Goal: Task Accomplishment & Management: Manage account settings

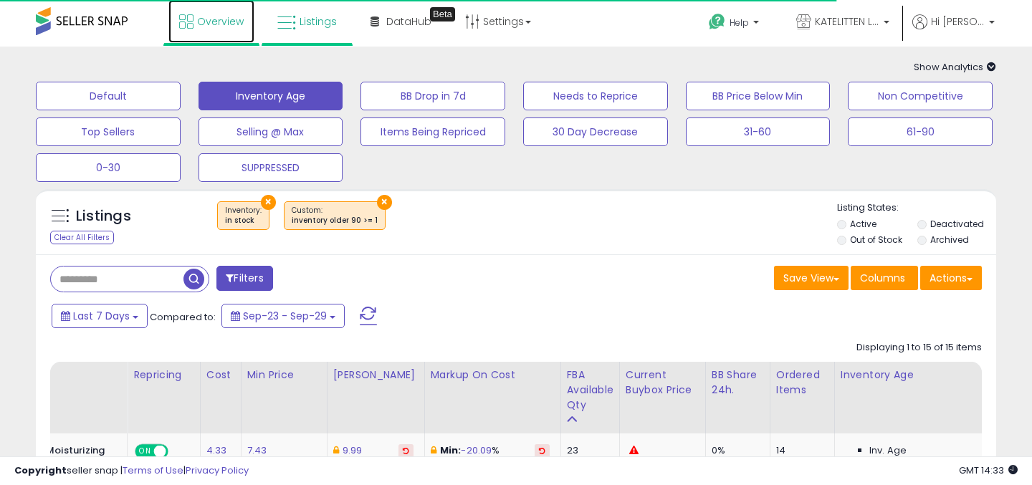
click at [229, 22] on span "Overview" at bounding box center [220, 21] width 47 height 14
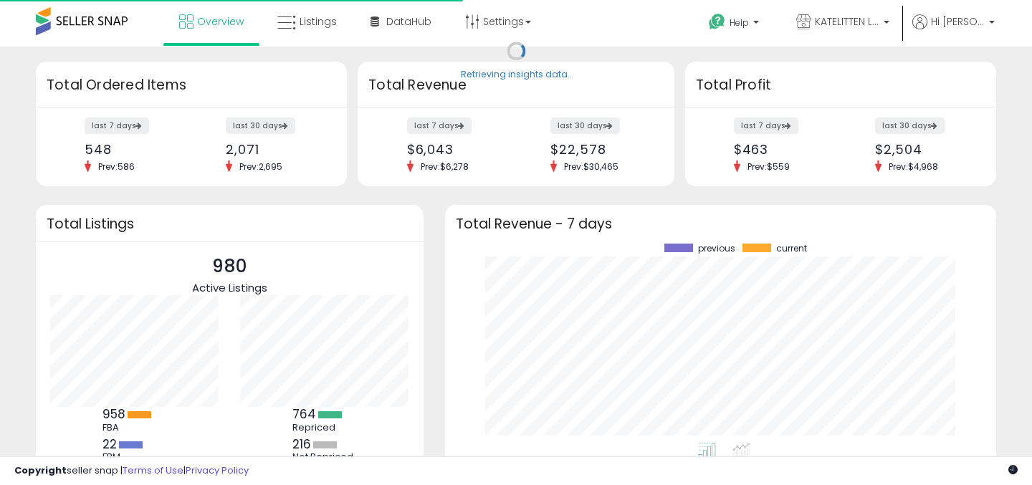
scroll to position [199, 523]
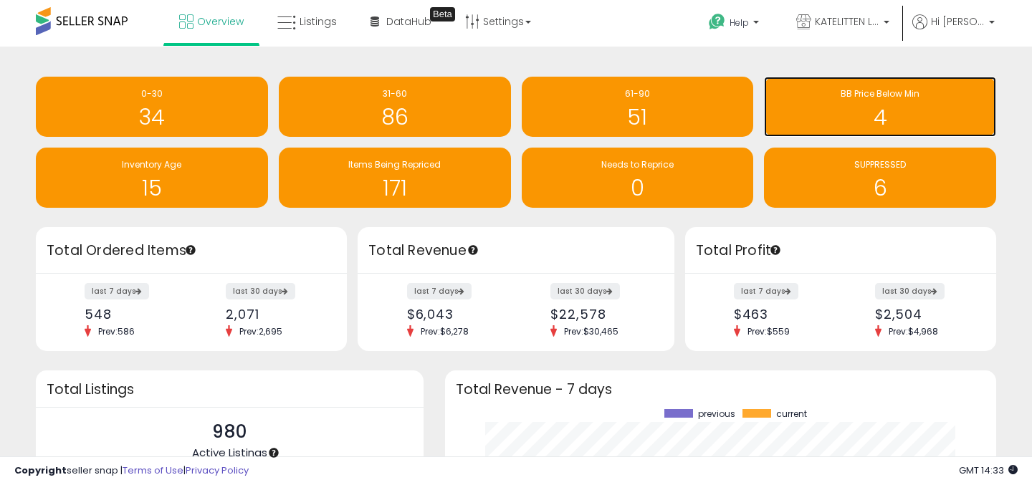
click at [885, 109] on h1 "4" at bounding box center [880, 117] width 218 height 24
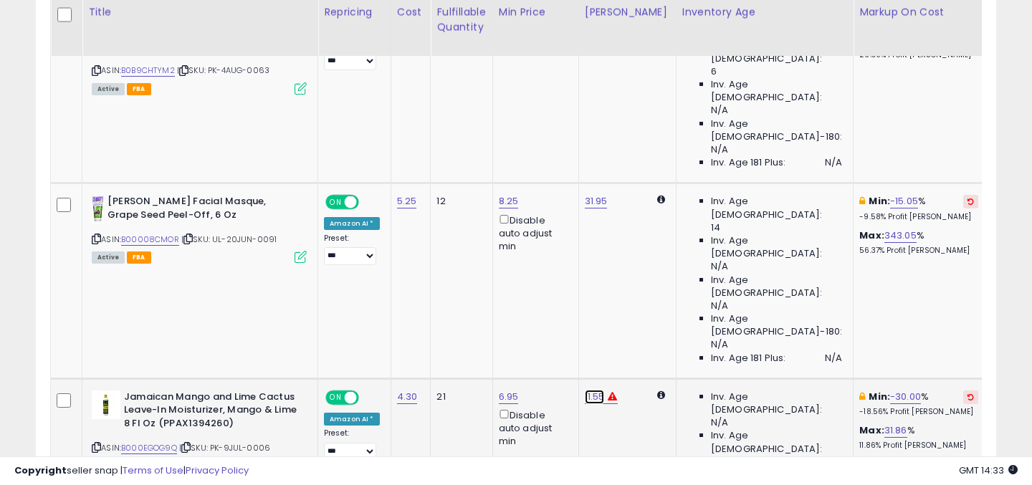
click at [596, 390] on link "11.55" at bounding box center [595, 397] width 20 height 14
drag, startPoint x: 543, startPoint y: 149, endPoint x: 433, endPoint y: 154, distance: 109.8
click at [437, 153] on tbody "African Pride Moisture Miracle Max Hold Styling Gel with Black Castor Oil& Jojo…" at bounding box center [696, 379] width 1291 height 780
type input "*"
type input "****"
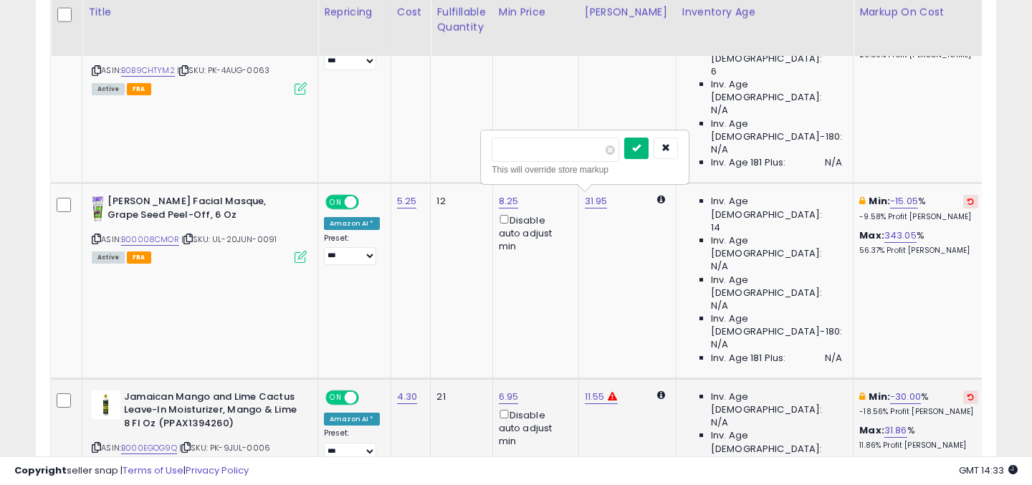
click at [641, 149] on icon "submit" at bounding box center [636, 147] width 9 height 9
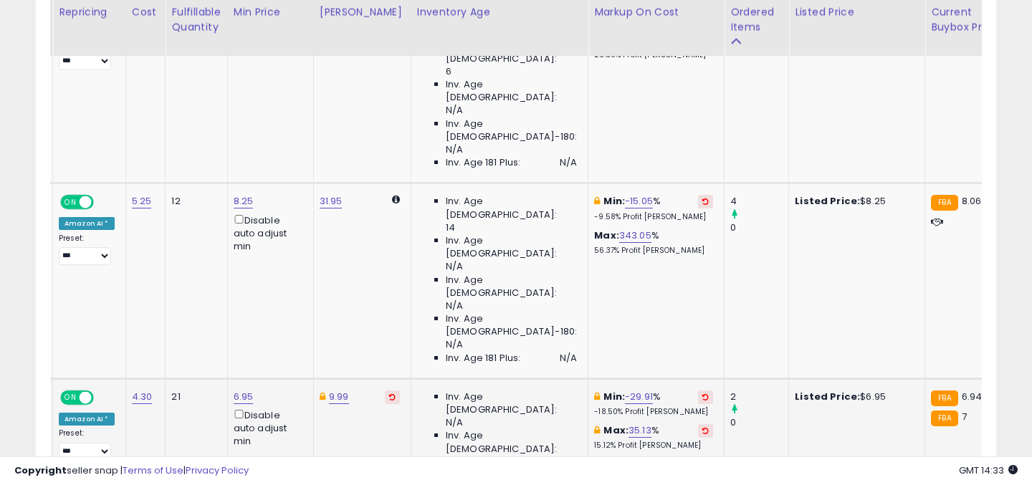
drag, startPoint x: 566, startPoint y: 254, endPoint x: 452, endPoint y: 254, distance: 113.3
click at [454, 254] on tbody "African Pride Moisture Miracle Max Hold Styling Gel with Black Castor Oil& Jojo…" at bounding box center [431, 379] width 1291 height 780
type input "*"
click at [645, 252] on icon "submit" at bounding box center [641, 249] width 9 height 9
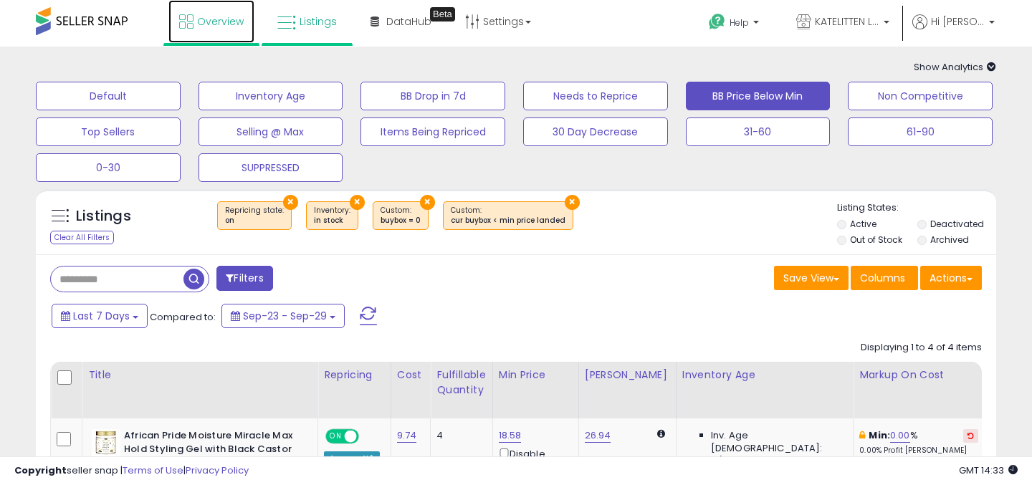
click at [195, 21] on link "Overview" at bounding box center [211, 21] width 86 height 43
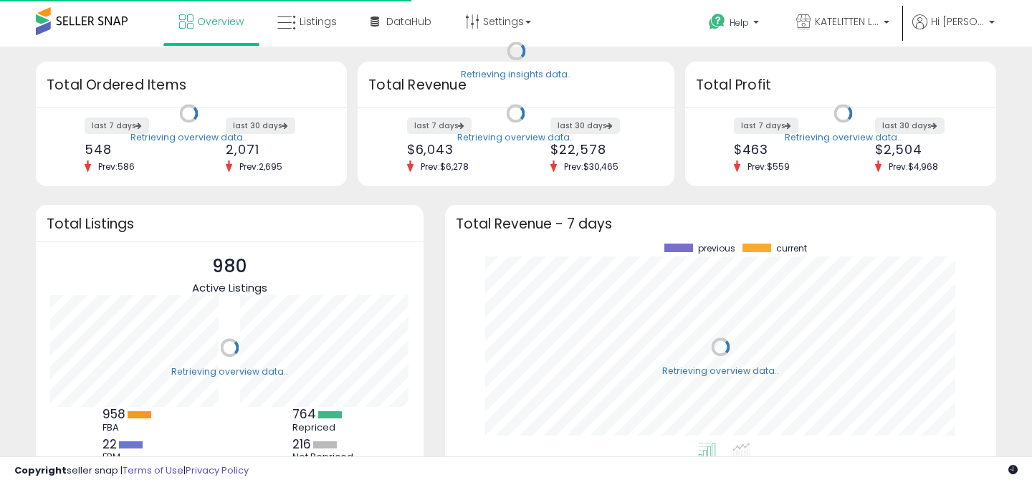
scroll to position [199, 523]
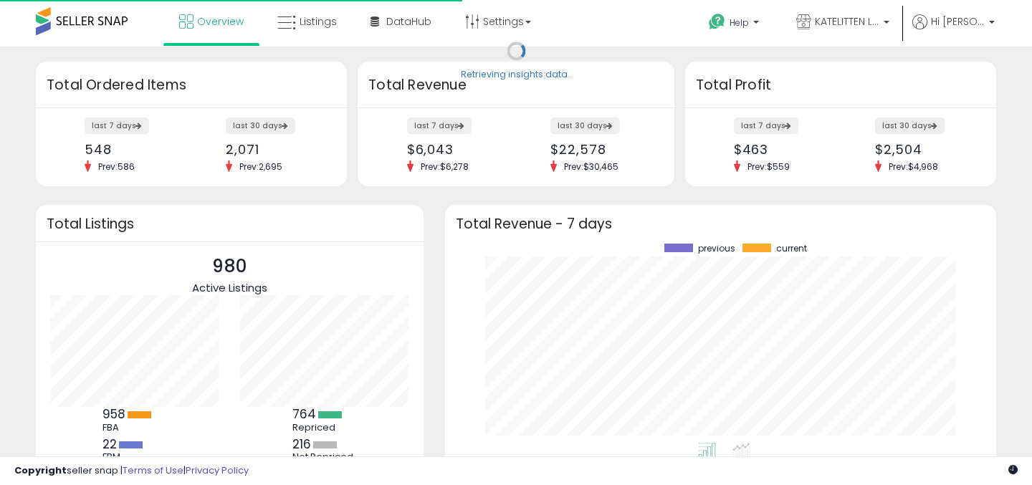
scroll to position [199, 523]
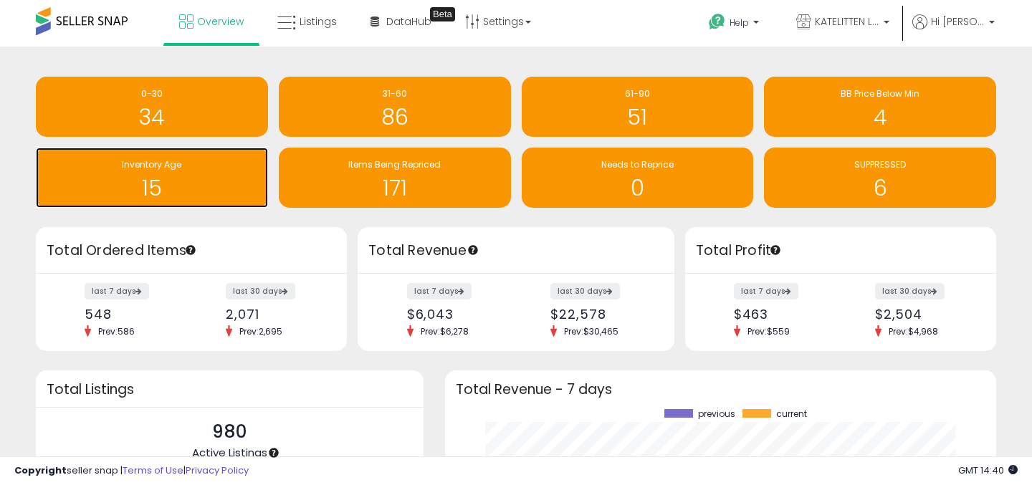
click at [163, 194] on h1 "15" at bounding box center [152, 188] width 218 height 24
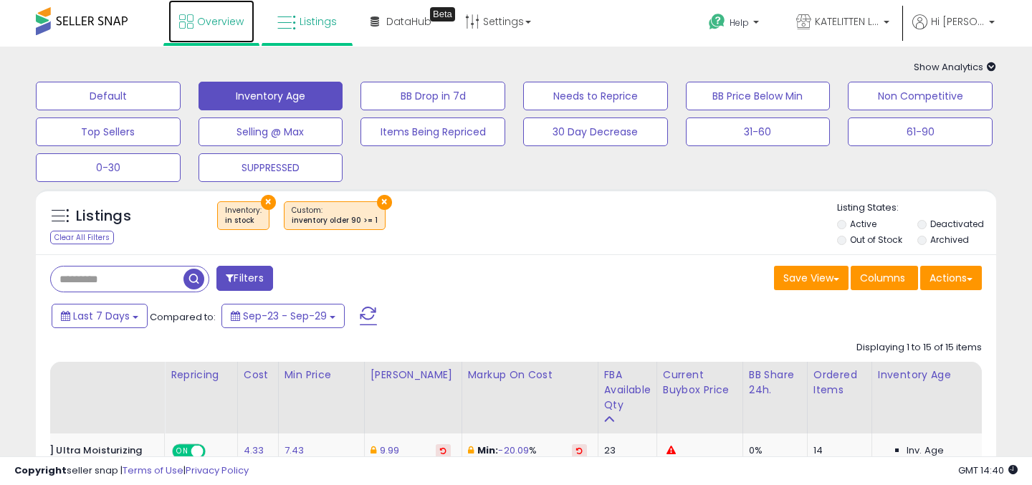
click at [215, 14] on span "Overview" at bounding box center [220, 21] width 47 height 14
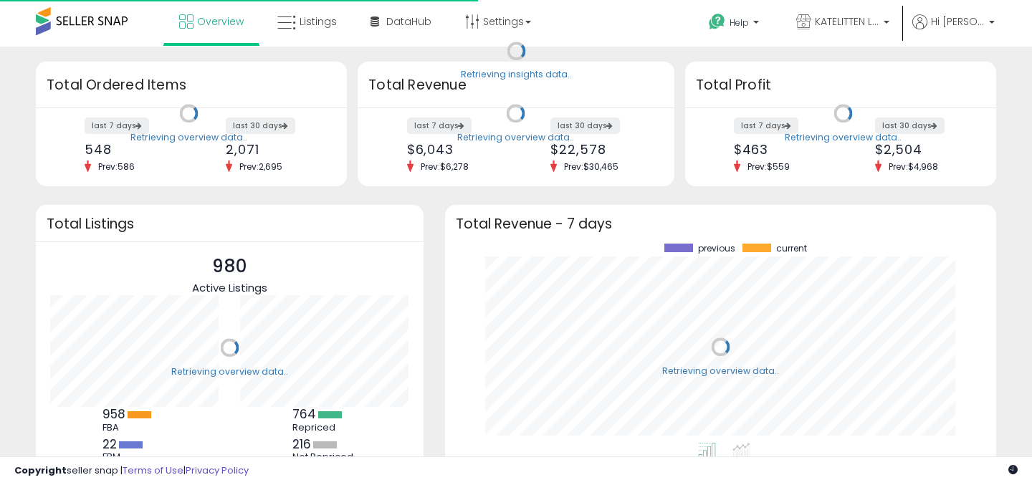
scroll to position [199, 523]
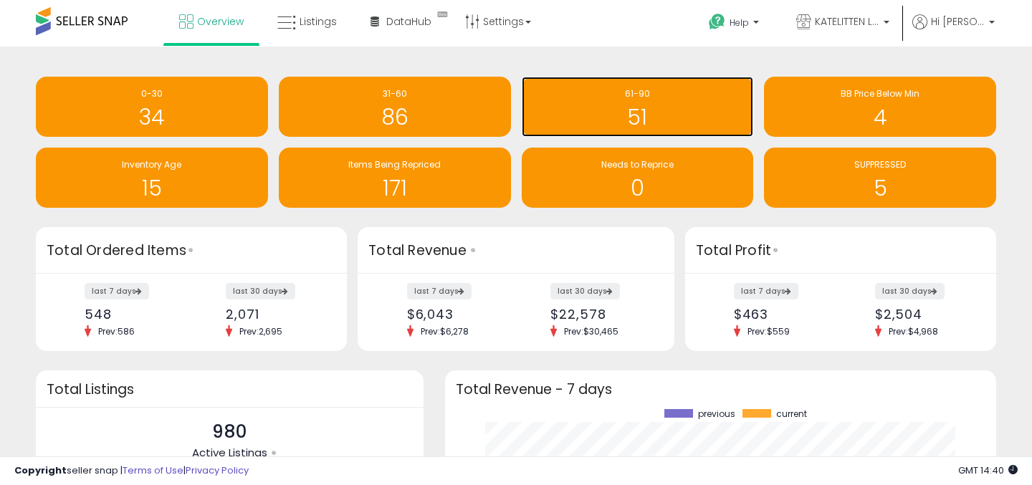
click at [645, 105] on h1 "51" at bounding box center [638, 117] width 218 height 24
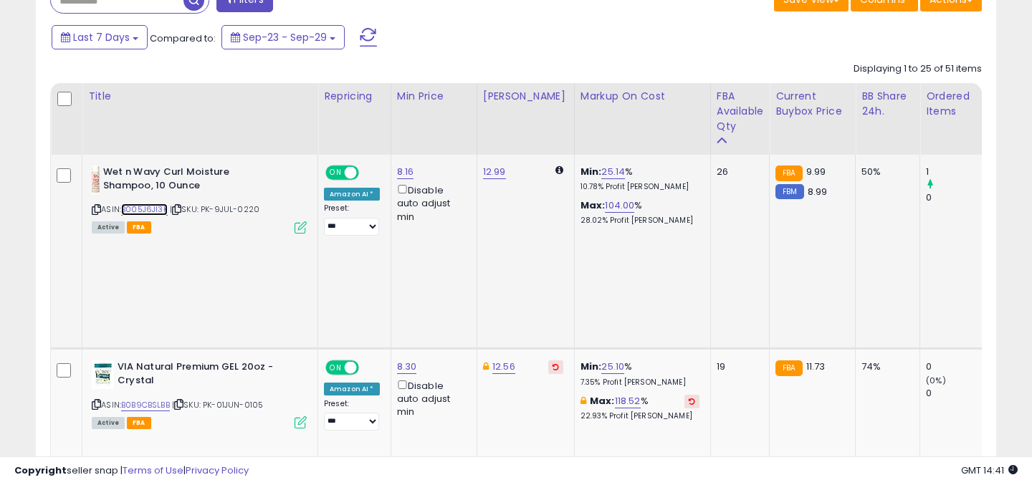
click at [159, 210] on link "B005J6JI3K" at bounding box center [144, 210] width 47 height 12
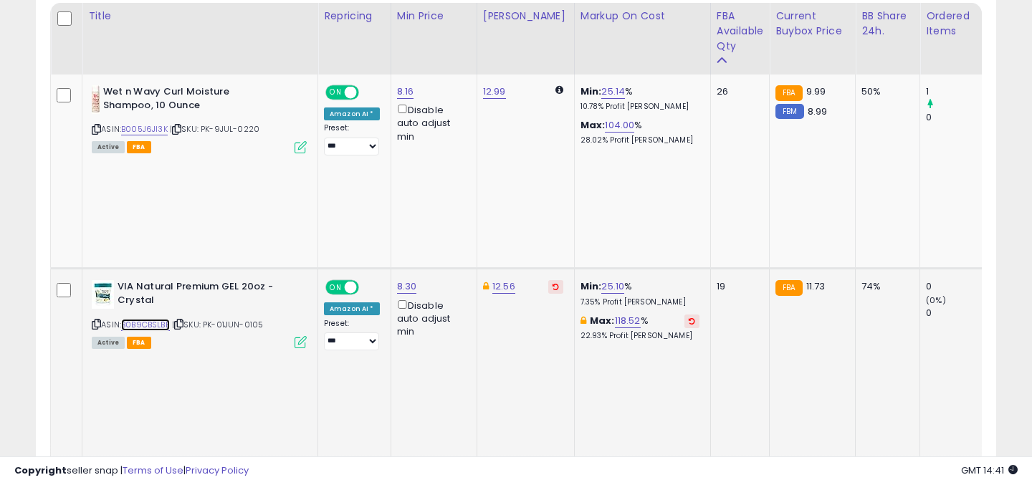
click at [151, 319] on link "B0B9CBSLBB" at bounding box center [145, 325] width 49 height 12
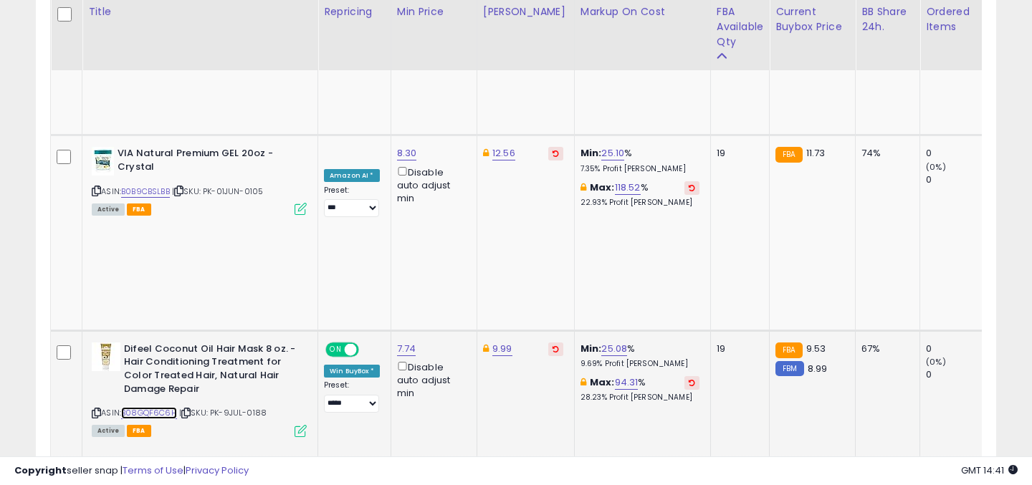
click at [162, 407] on link "B08GQF6C6H" at bounding box center [149, 413] width 56 height 12
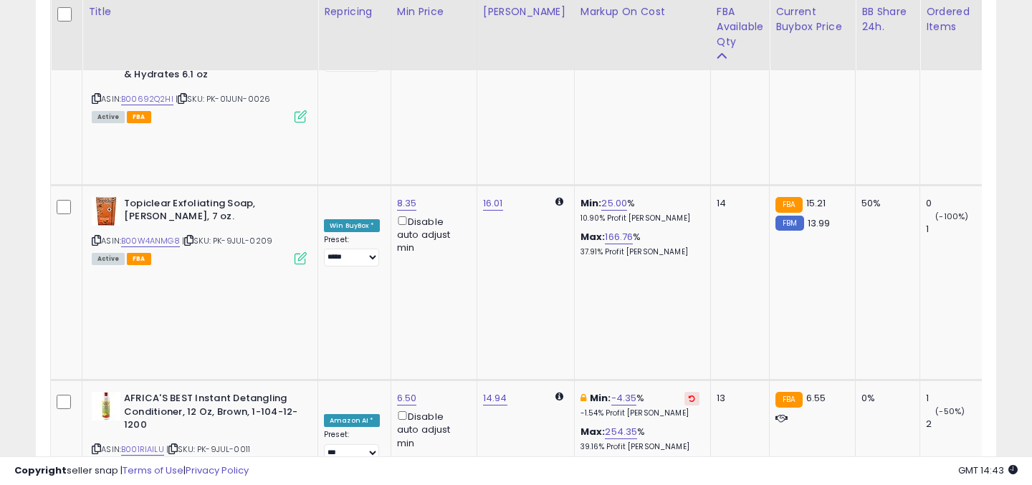
drag, startPoint x: 439, startPoint y: 107, endPoint x: 326, endPoint y: 107, distance: 112.6
type input "*"
type input "****"
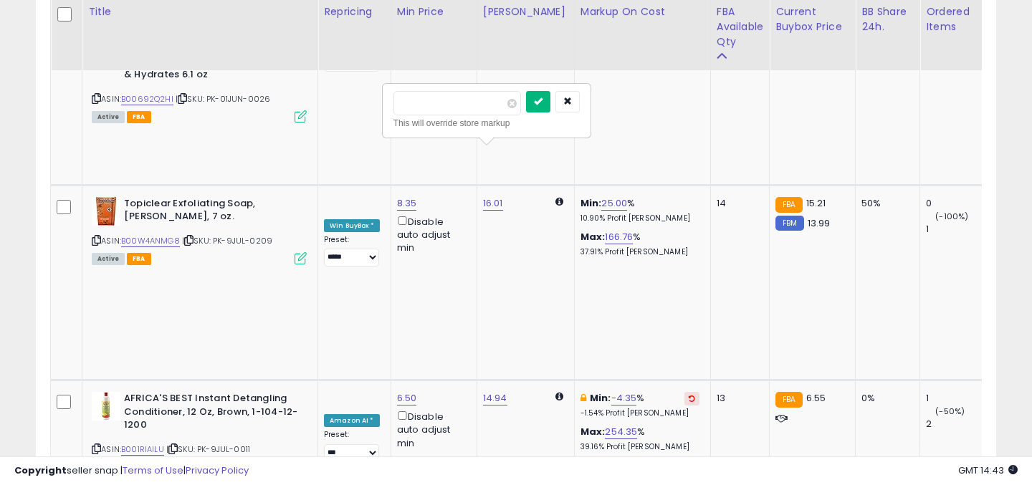
click at [544, 100] on button "submit" at bounding box center [538, 102] width 24 height 22
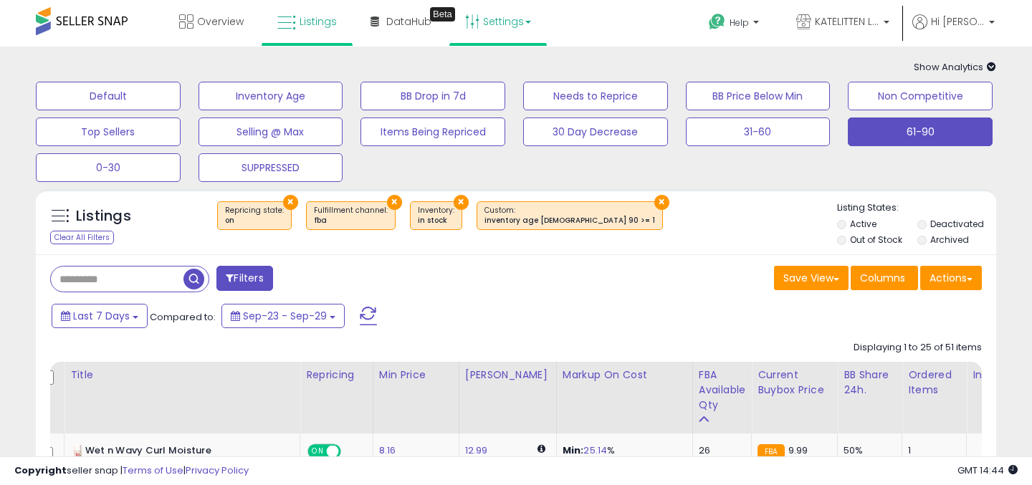
click at [485, 28] on link "Settings" at bounding box center [498, 21] width 87 height 43
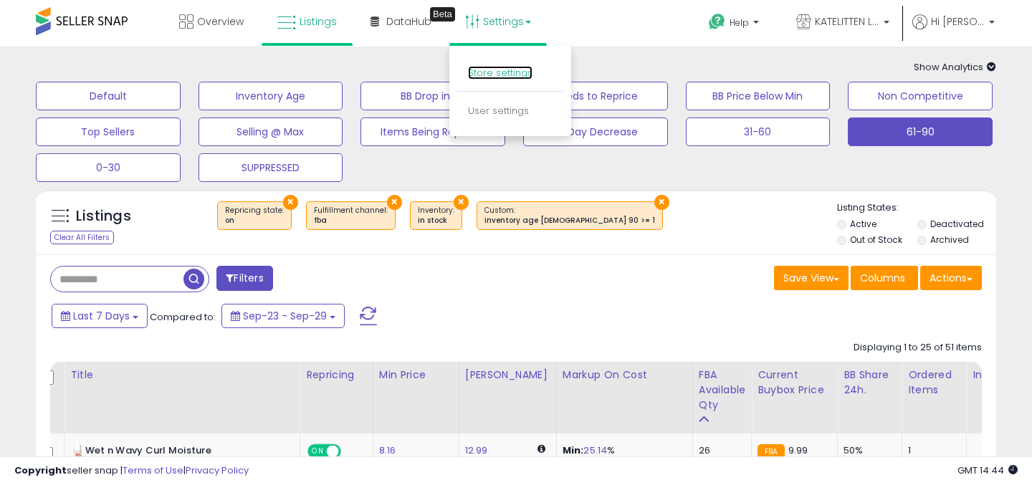
click at [505, 73] on link "Store settings" at bounding box center [500, 73] width 65 height 14
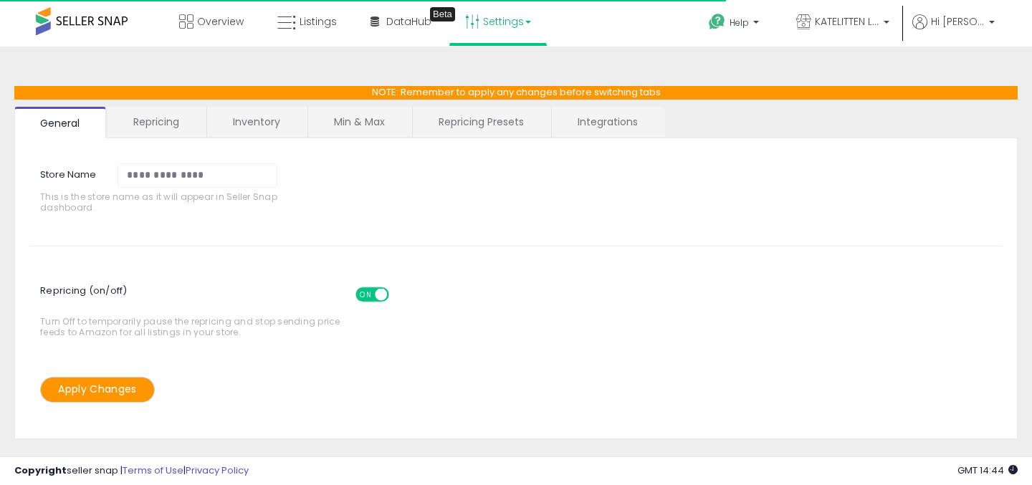
click at [170, 122] on link "Repricing" at bounding box center [157, 122] width 98 height 30
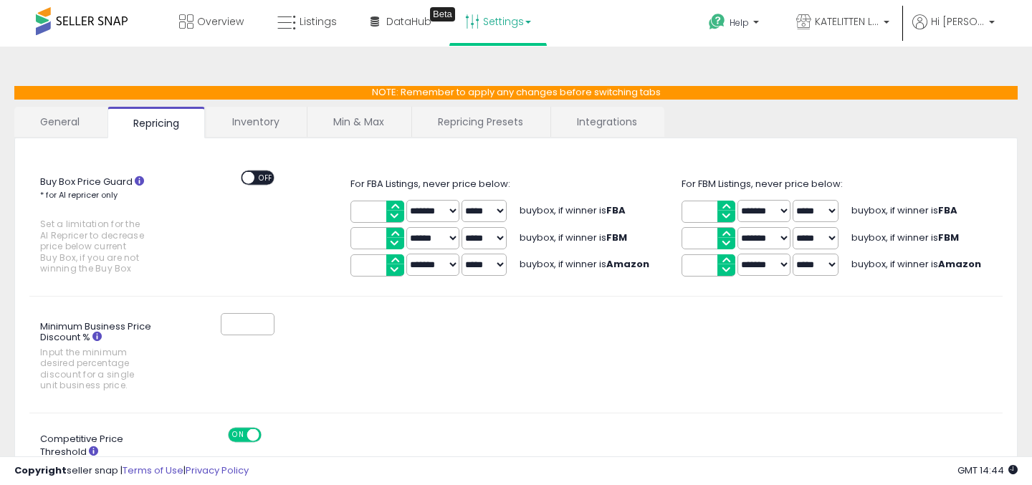
click at [244, 130] on link "Inventory" at bounding box center [255, 122] width 99 height 30
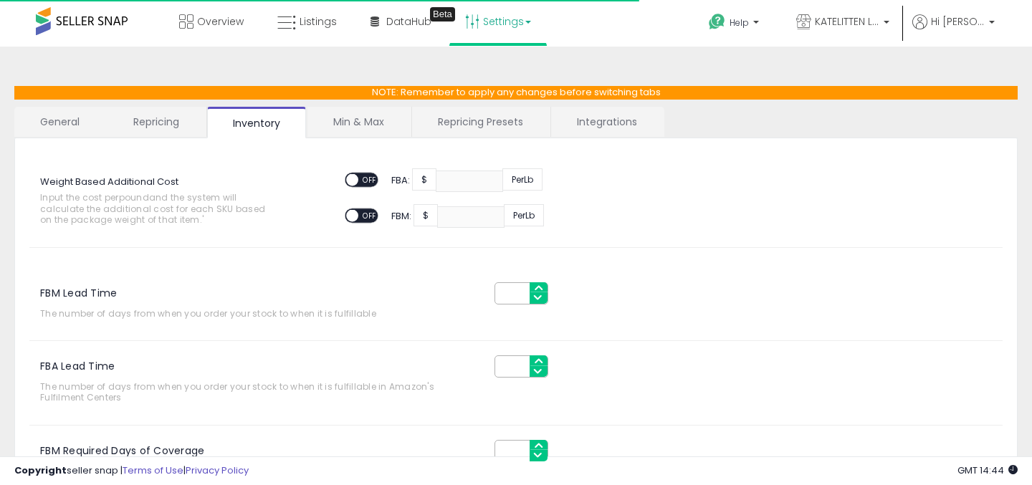
click at [339, 125] on link "Min & Max" at bounding box center [359, 122] width 103 height 30
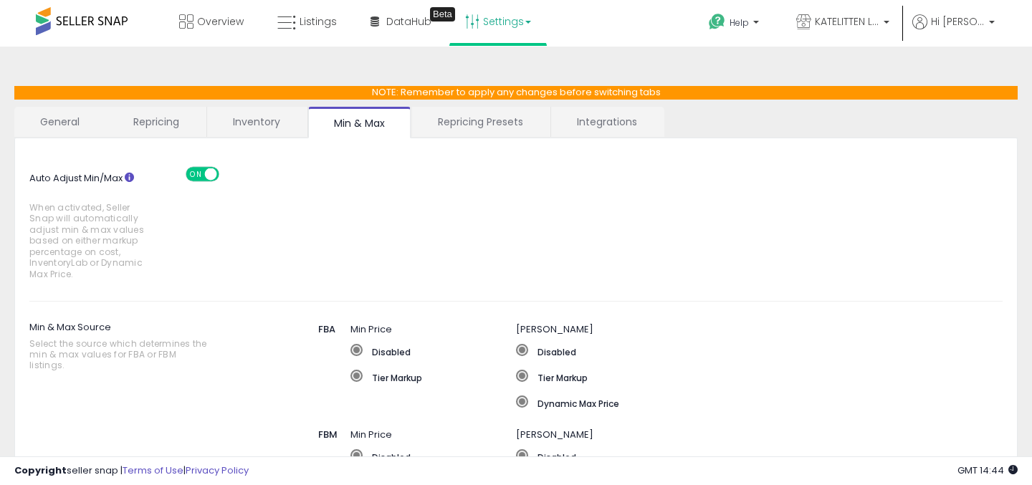
click at [448, 123] on link "Repricing Presets" at bounding box center [480, 122] width 137 height 30
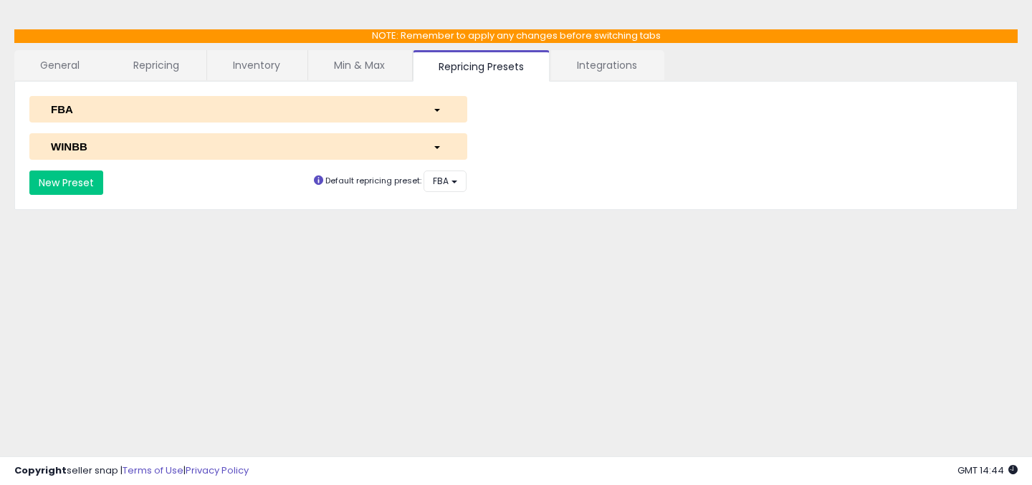
scroll to position [72, 0]
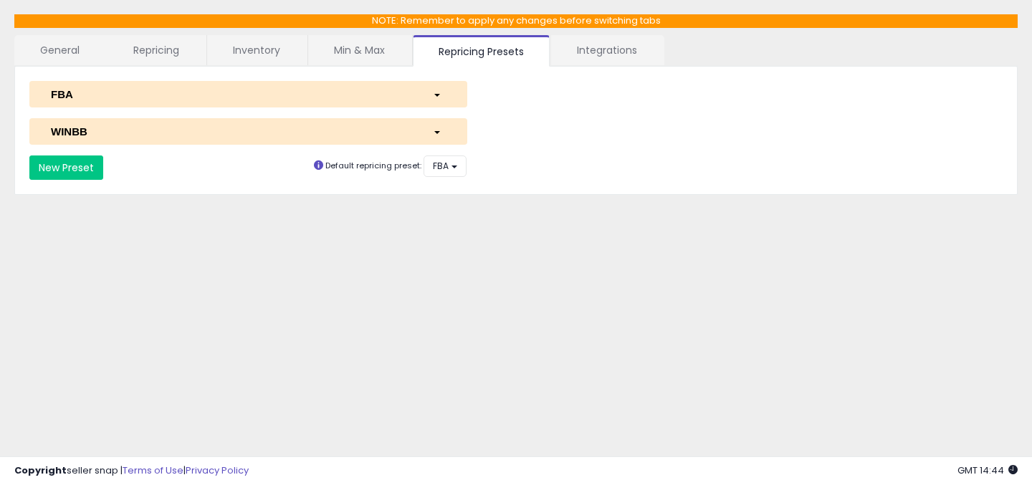
click at [433, 100] on div "button" at bounding box center [439, 94] width 34 height 15
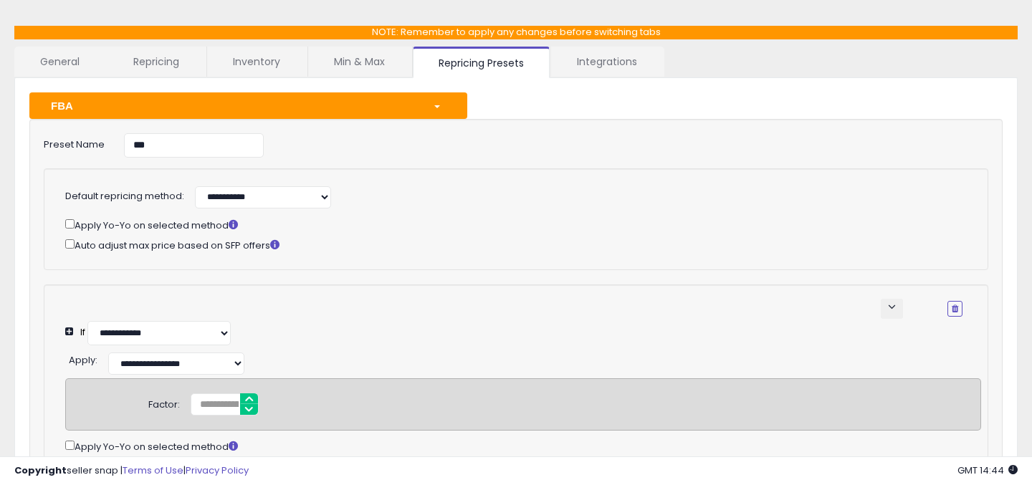
scroll to position [49, 0]
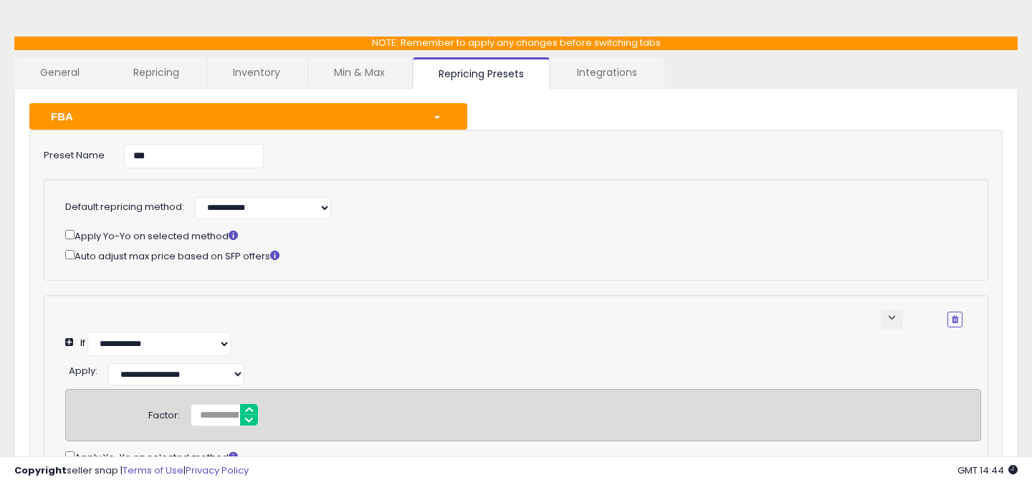
click at [412, 119] on div "FBA" at bounding box center [231, 116] width 382 height 15
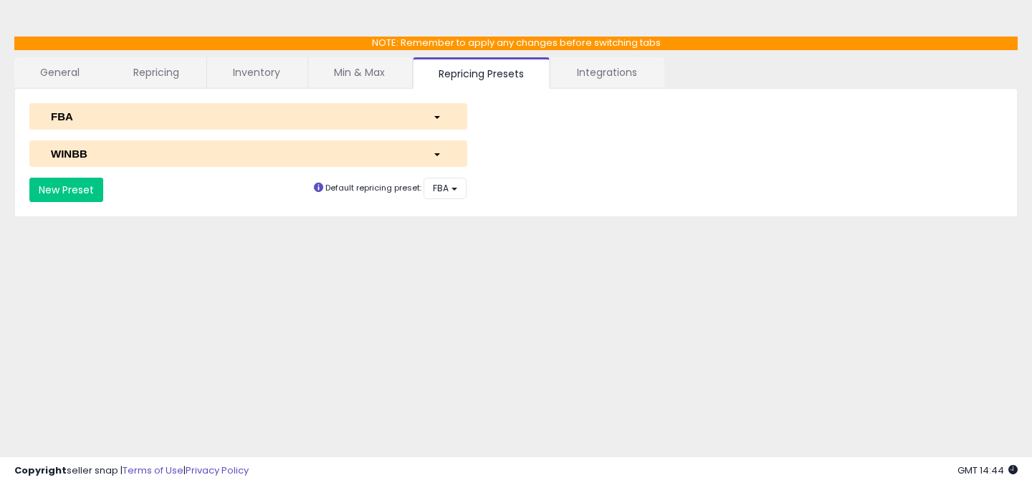
click at [263, 158] on div "WINBB" at bounding box center [231, 153] width 382 height 15
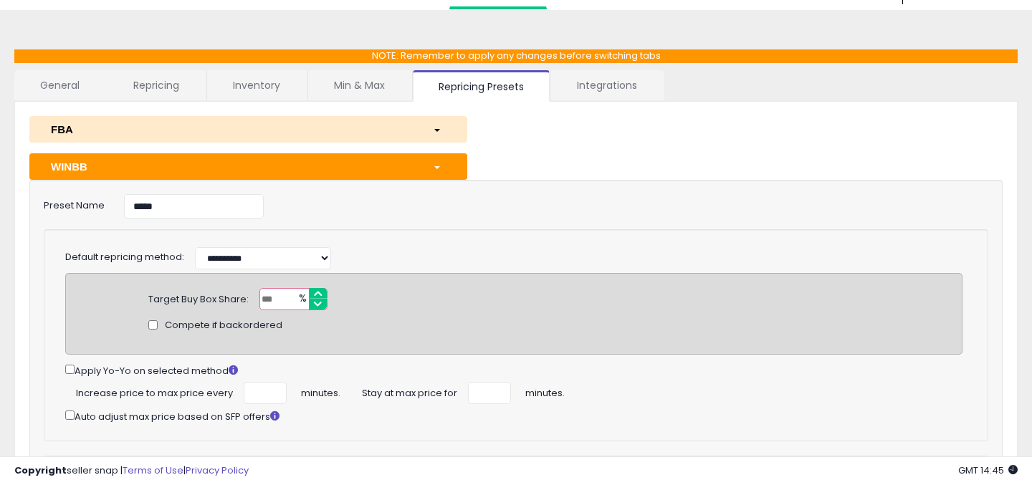
scroll to position [35, 0]
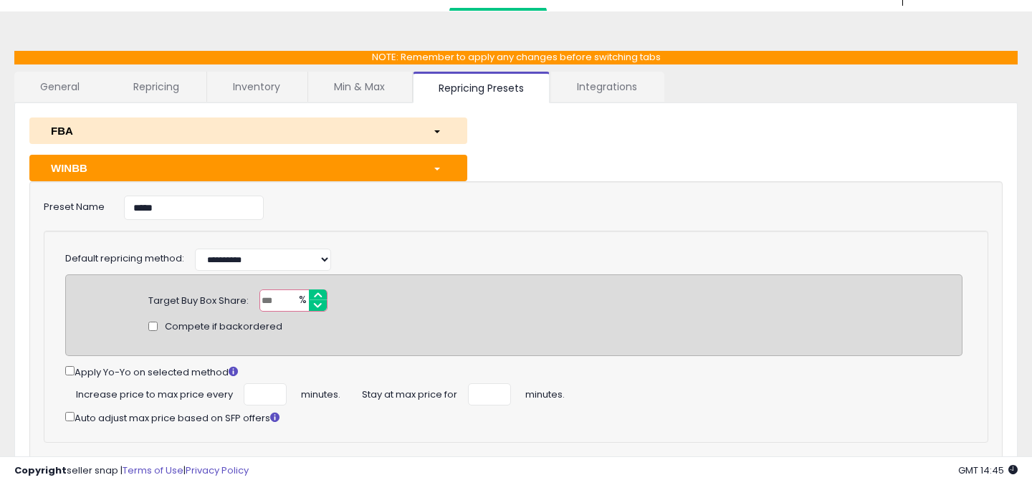
click at [450, 165] on div "button" at bounding box center [439, 168] width 34 height 15
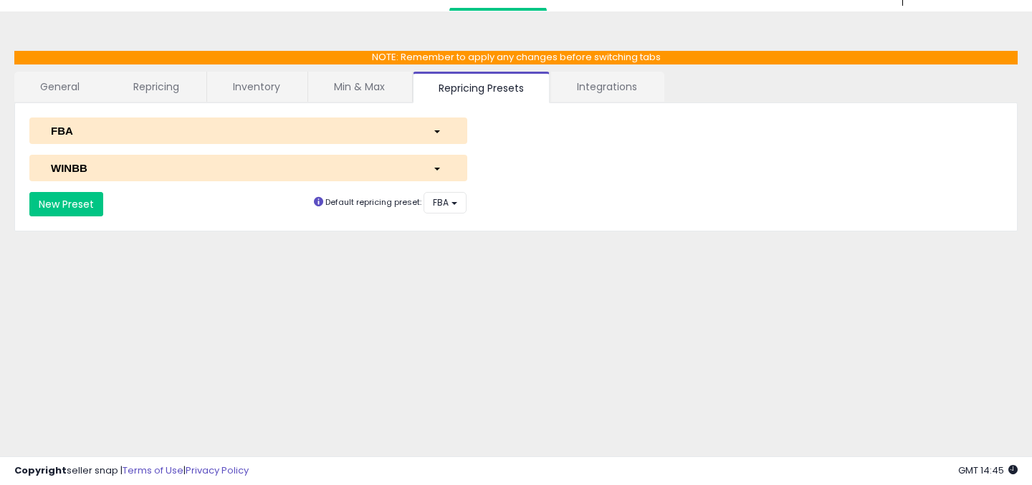
scroll to position [0, 0]
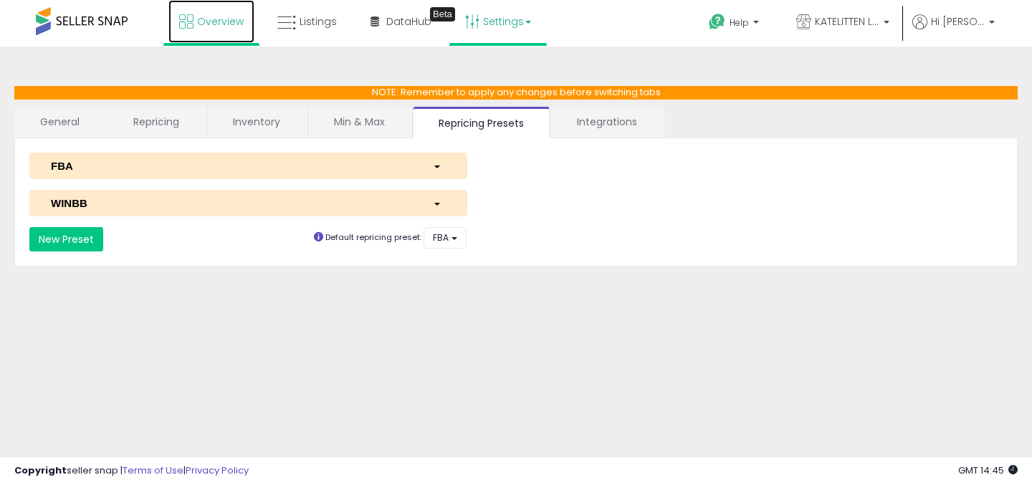
click at [205, 24] on span "Overview" at bounding box center [220, 21] width 47 height 14
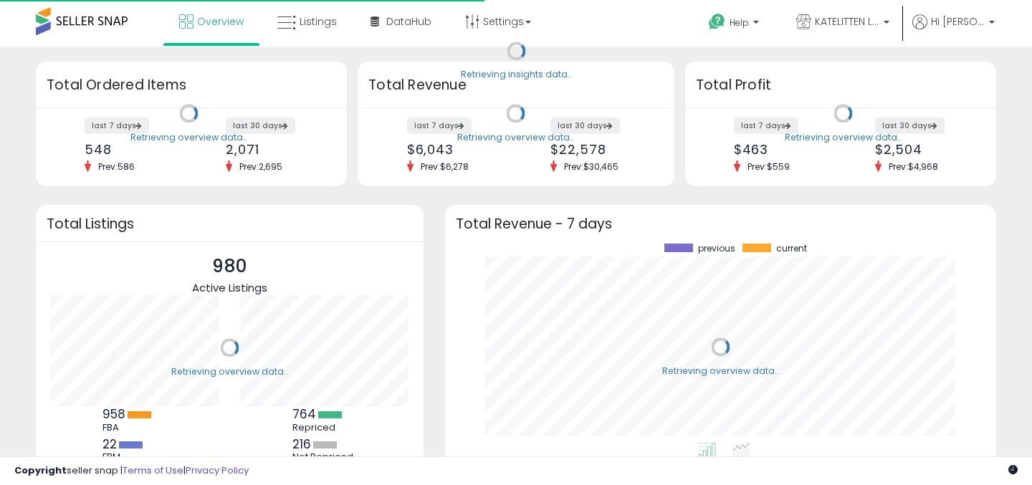
scroll to position [199, 523]
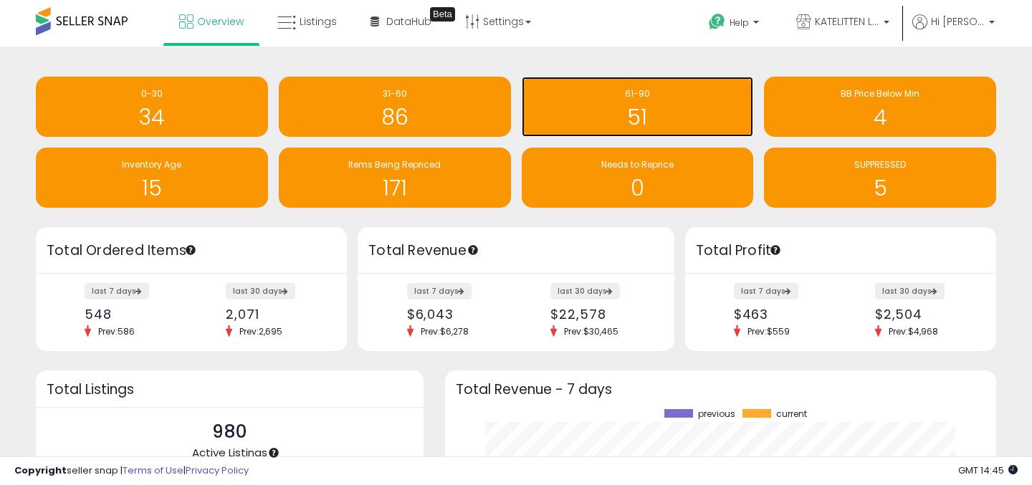
click at [645, 110] on h1 "51" at bounding box center [638, 117] width 218 height 24
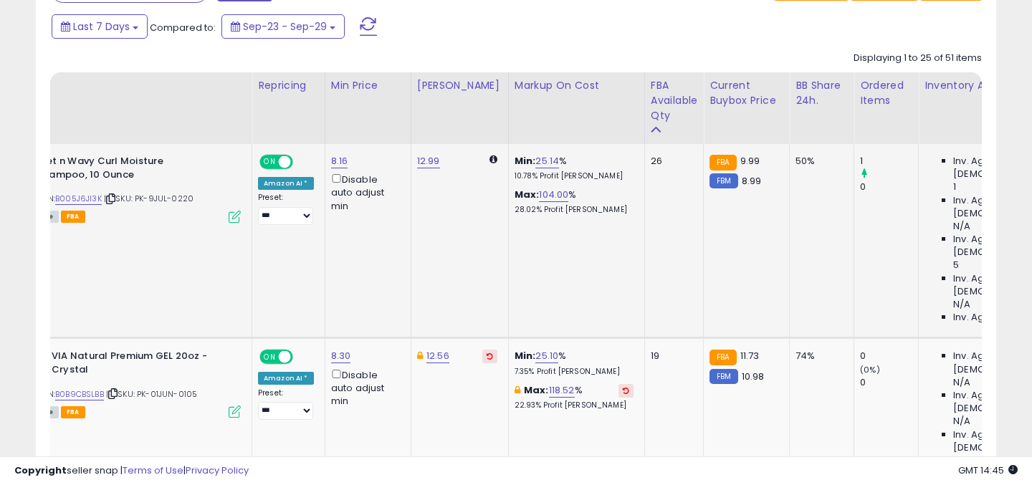
scroll to position [0, 123]
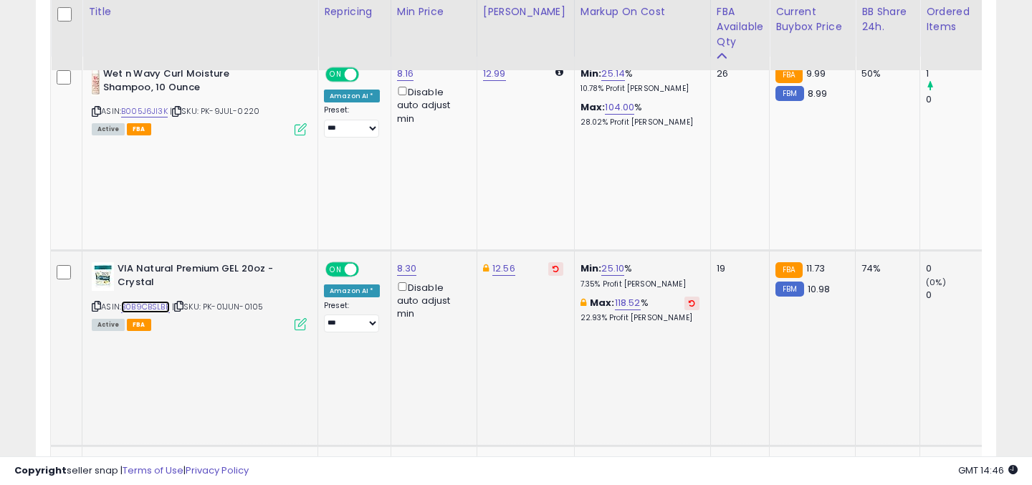
click at [155, 301] on link "B0B9CBSLBB" at bounding box center [145, 307] width 49 height 12
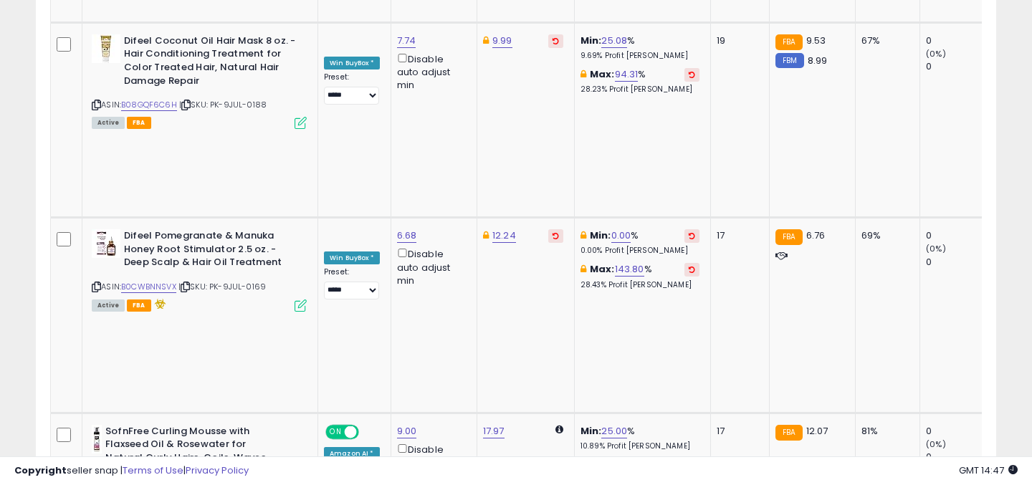
scroll to position [0, 0]
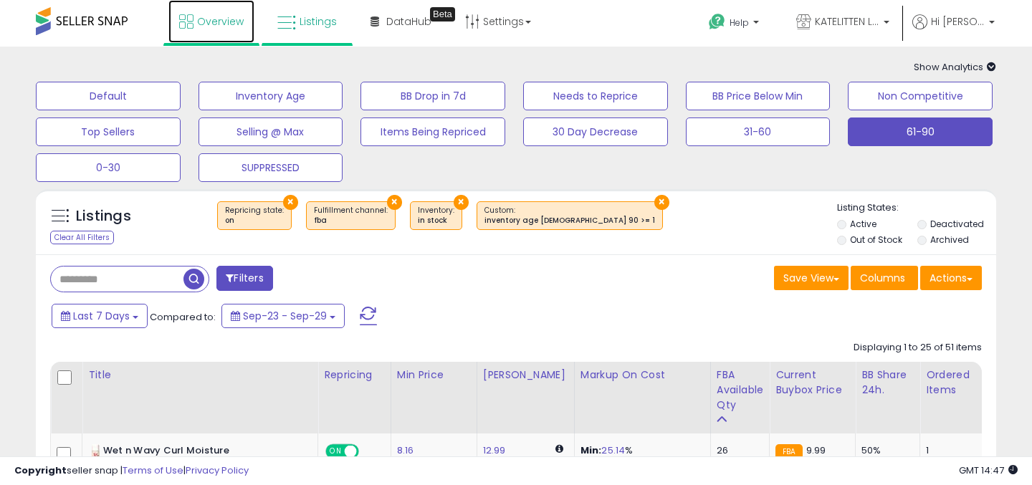
click at [228, 28] on link "Overview" at bounding box center [211, 21] width 86 height 43
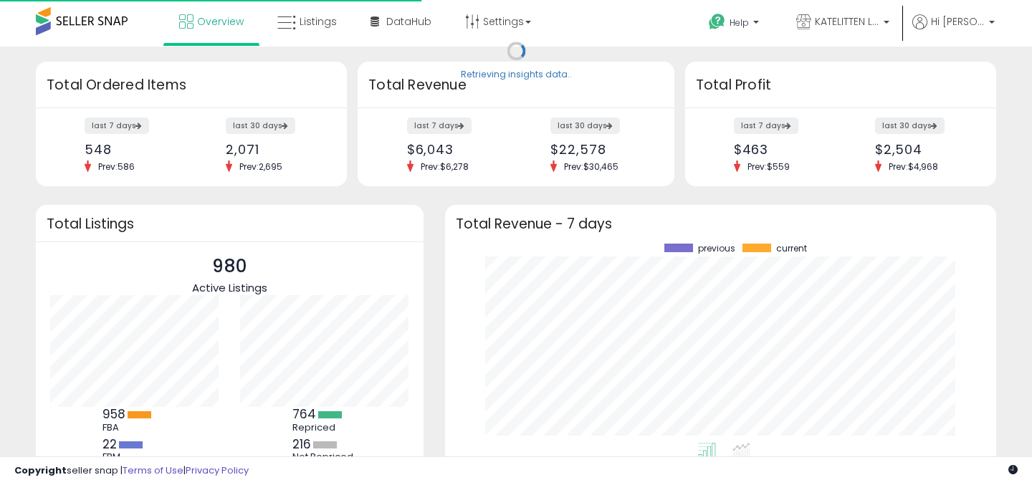
scroll to position [199, 523]
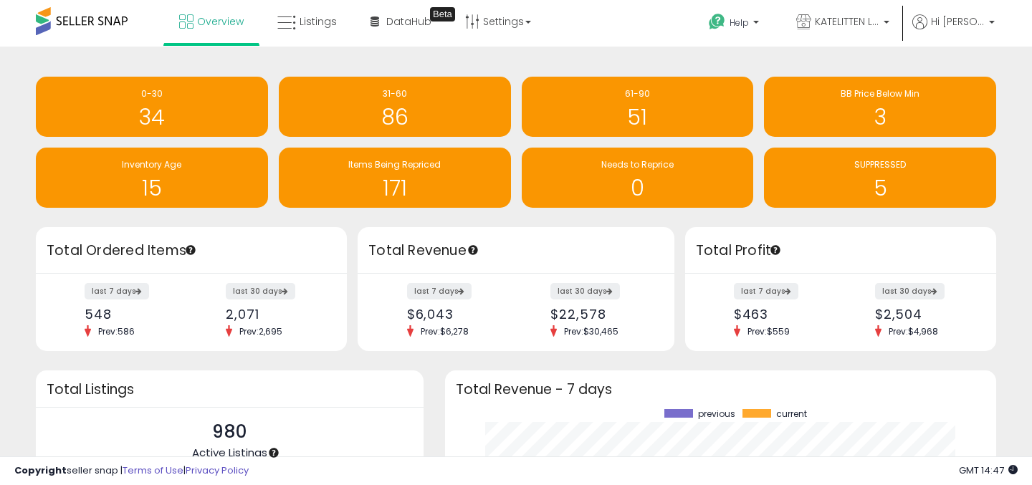
click at [354, 226] on div "Retrieving insights data.. 0-30 34 31-60 86 61-90 51" at bounding box center [516, 144] width 982 height 166
